Goal: Navigation & Orientation: Find specific page/section

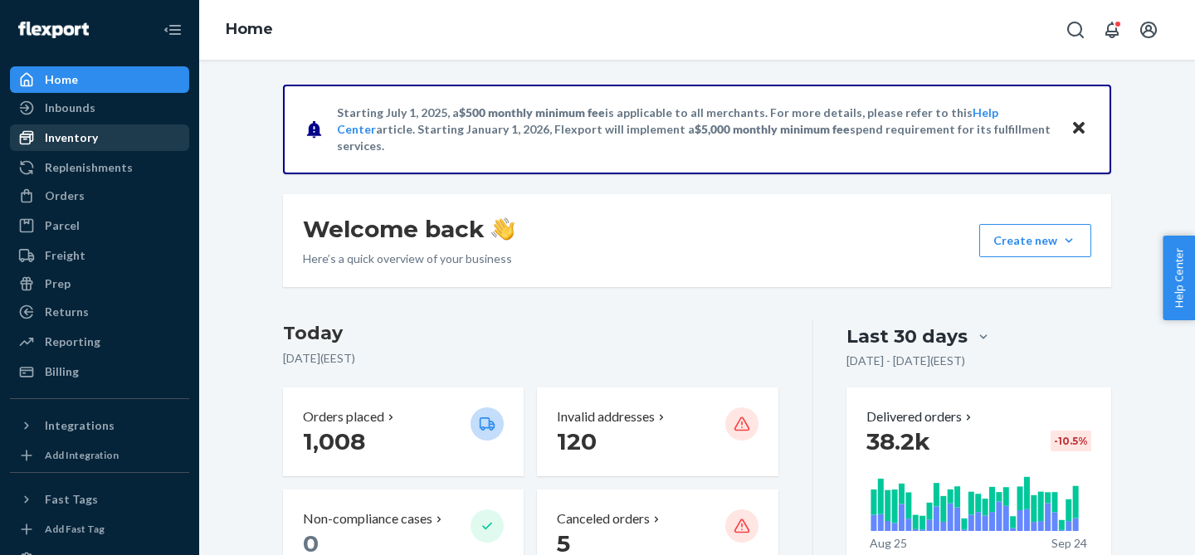
click at [71, 144] on div "Inventory" at bounding box center [71, 137] width 53 height 17
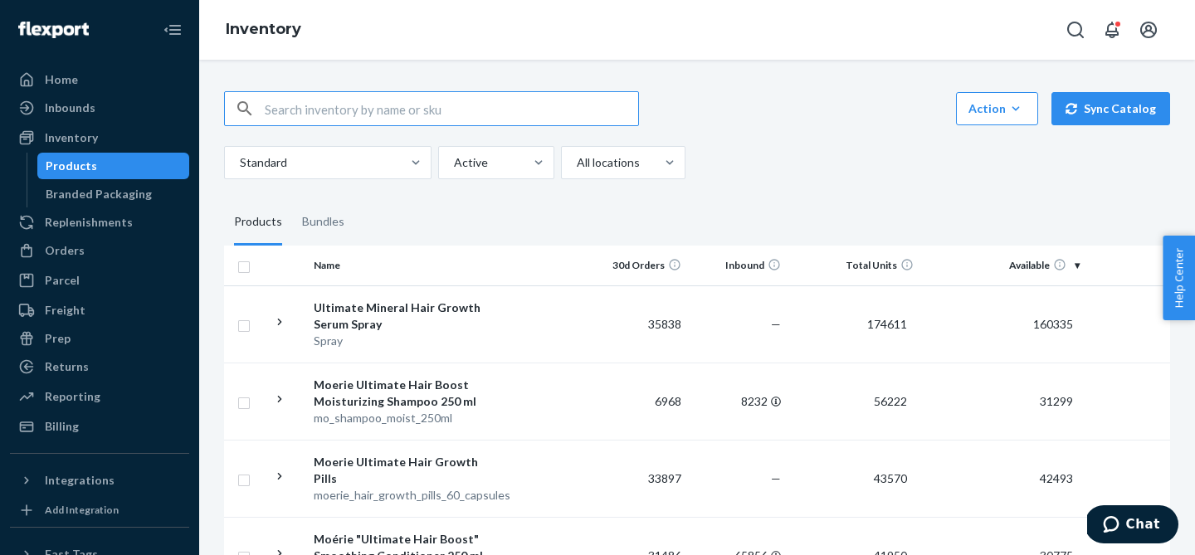
click at [77, 121] on div "Inbounds Shipping Plans Problems" at bounding box center [99, 109] width 179 height 28
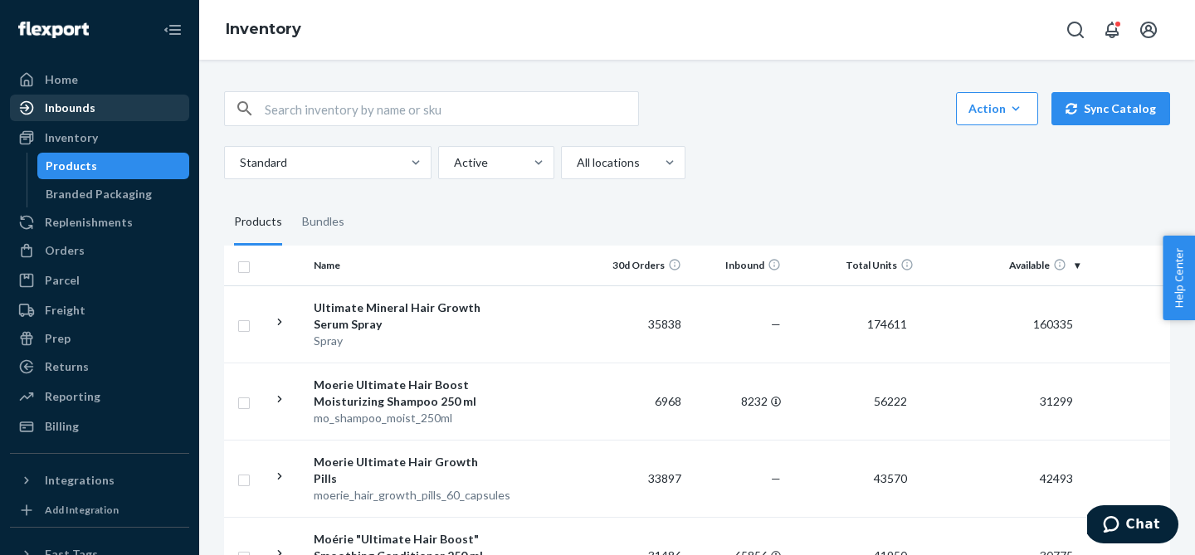
click at [69, 110] on div "Inbounds" at bounding box center [70, 108] width 51 height 17
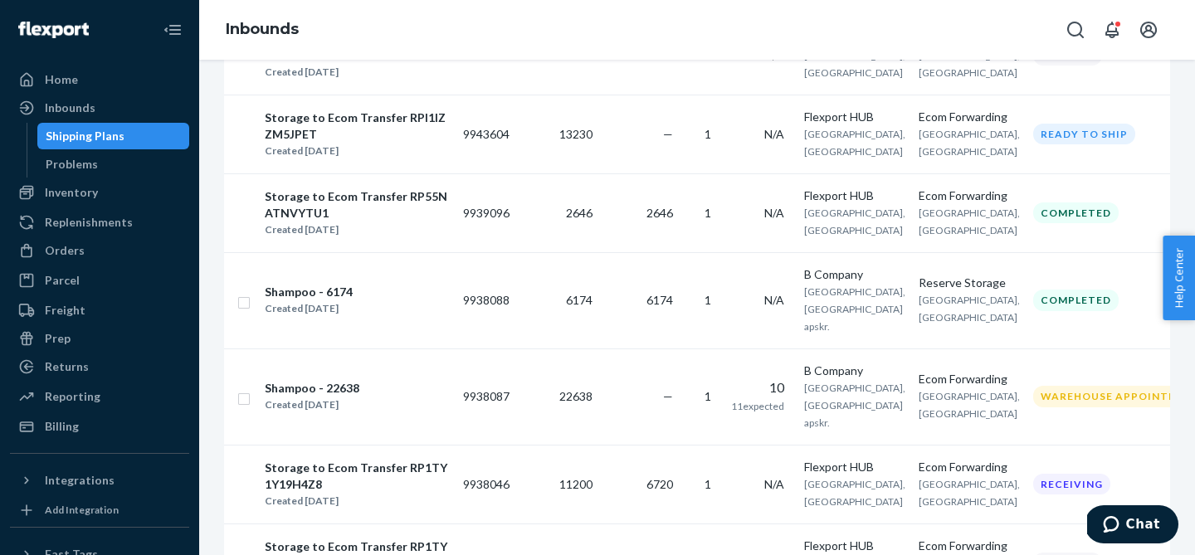
scroll to position [884, 0]
click at [90, 191] on div "Inventory" at bounding box center [71, 192] width 53 height 17
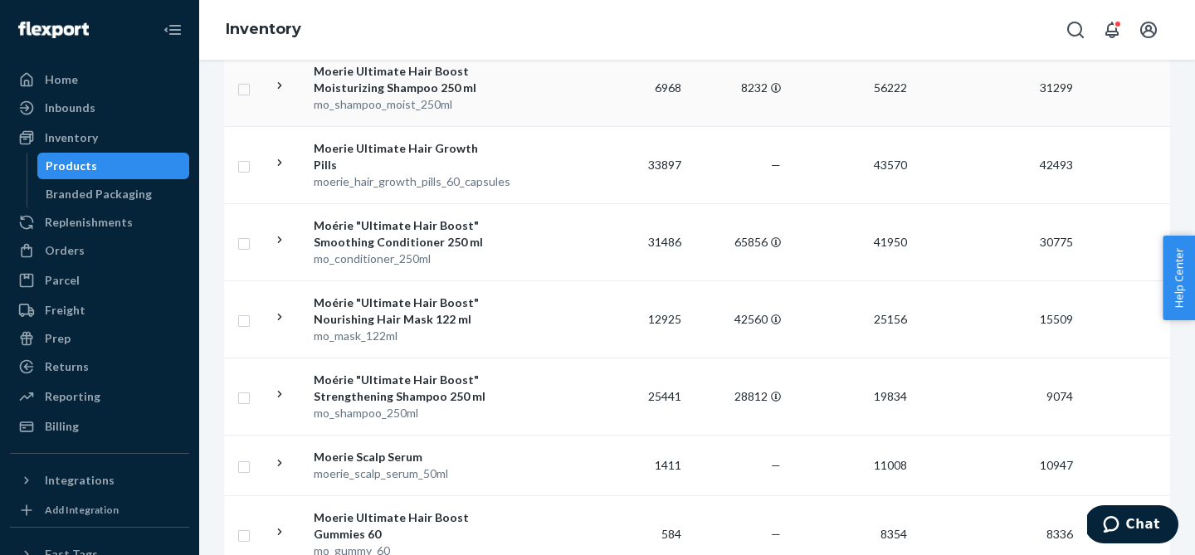
scroll to position [316, 0]
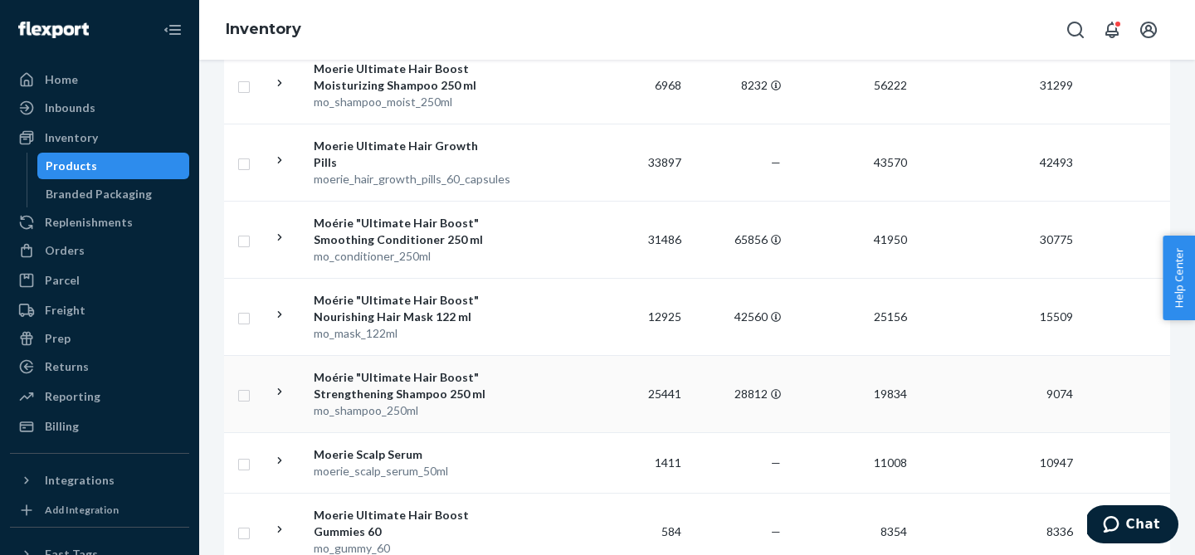
click at [280, 390] on icon at bounding box center [280, 391] width 4 height 7
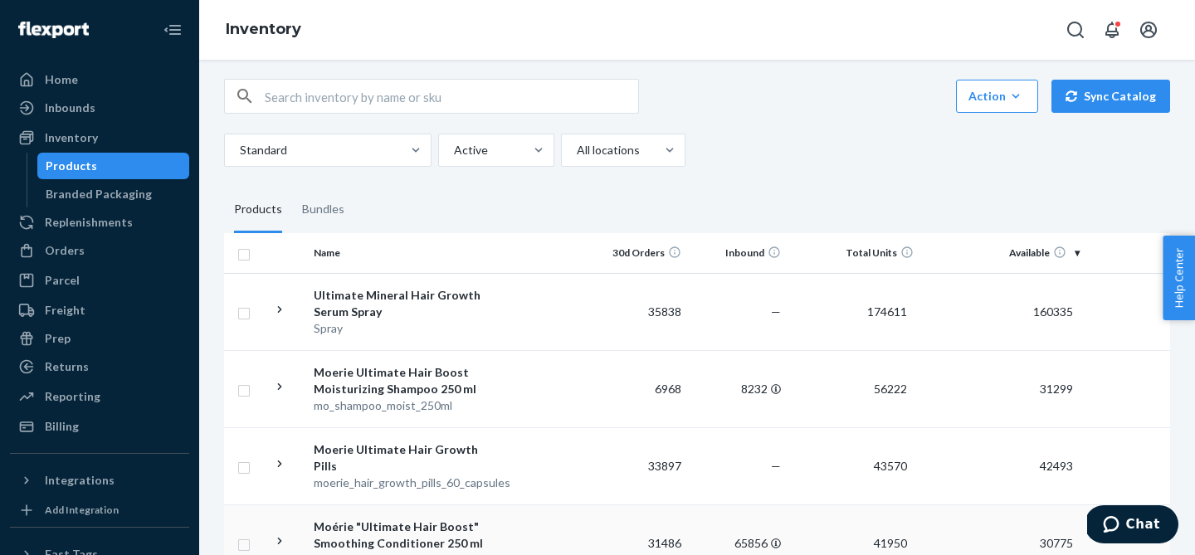
scroll to position [0, 0]
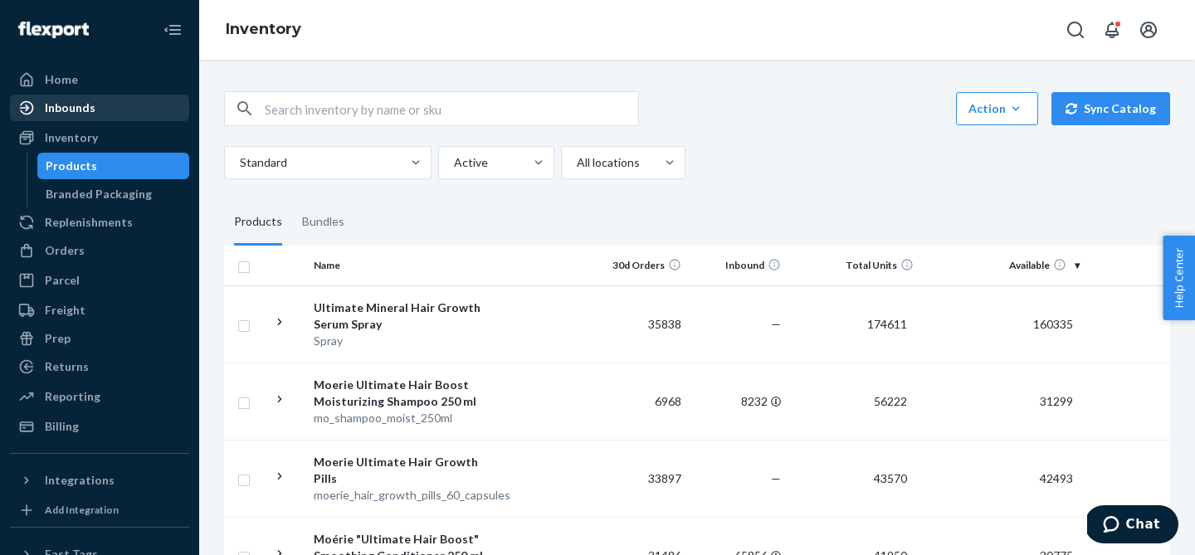
click at [121, 118] on div "Inbounds" at bounding box center [100, 107] width 176 height 23
